Goal: Task Accomplishment & Management: Use online tool/utility

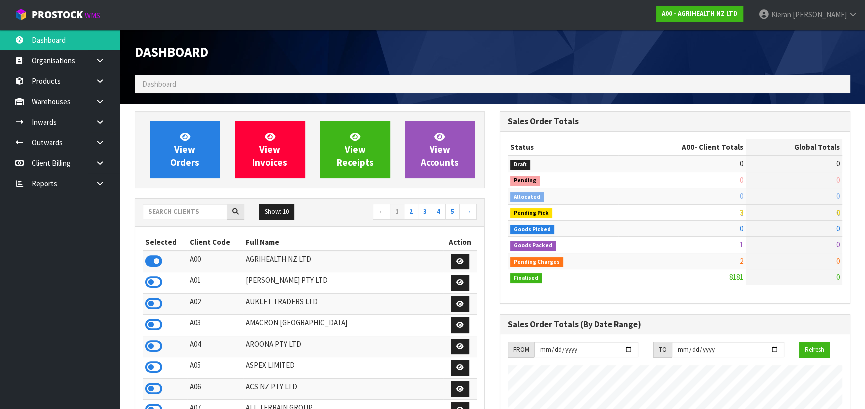
scroll to position [755, 365]
drag, startPoint x: 830, startPoint y: 210, endPoint x: 839, endPoint y: 211, distance: 9.6
click at [839, 211] on td "84" at bounding box center [794, 212] width 96 height 16
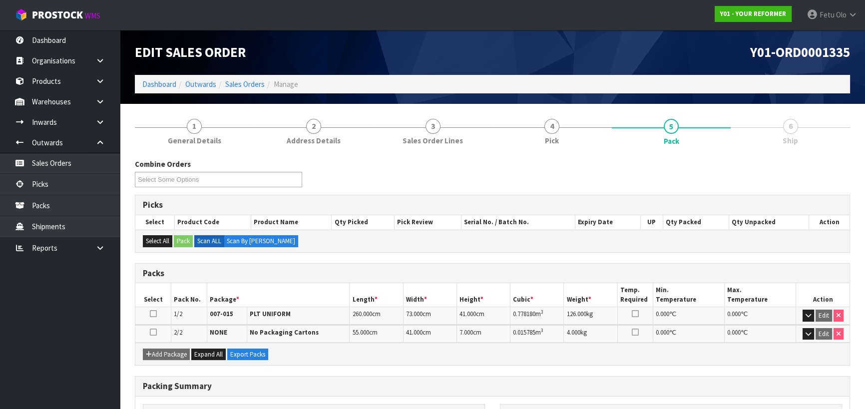
drag, startPoint x: 408, startPoint y: 7, endPoint x: 580, endPoint y: 184, distance: 247.2
click at [579, 184] on div "Combine Orders Y01-ORD0001297 Y01-ORD0001315 Y01-ORD0001329 Y01-ORD0001335 Y01-…" at bounding box center [492, 177] width 730 height 36
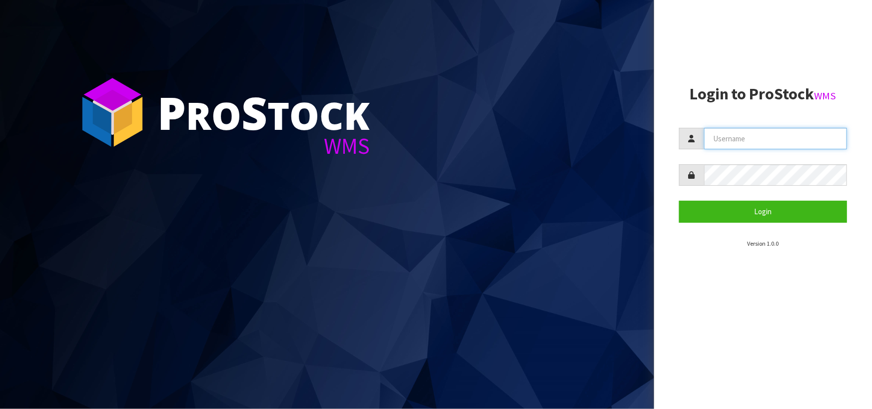
click at [736, 135] on input "text" at bounding box center [775, 138] width 143 height 21
type input "[EMAIL_ADDRESS][DOMAIN_NAME]"
click at [679, 201] on button "Login" at bounding box center [763, 211] width 168 height 21
